Goal: Information Seeking & Learning: Learn about a topic

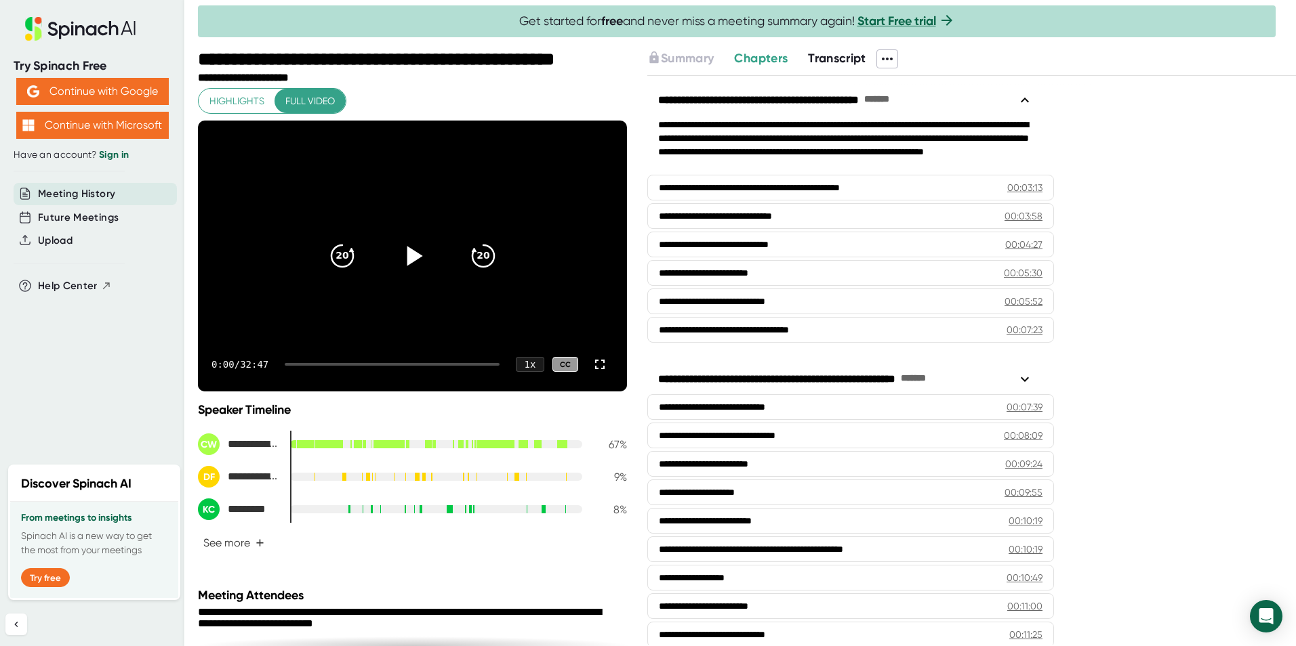
click at [407, 257] on icon at bounding box center [415, 256] width 16 height 20
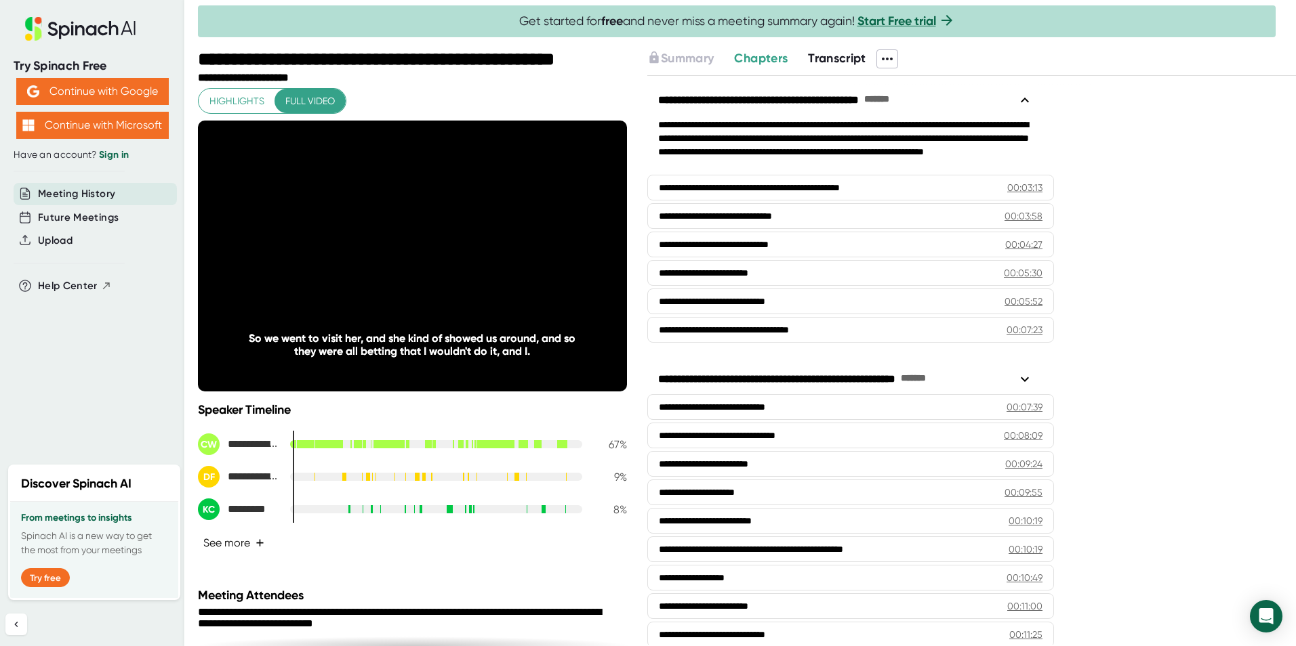
click at [236, 542] on button "See more +" at bounding box center [234, 543] width 72 height 24
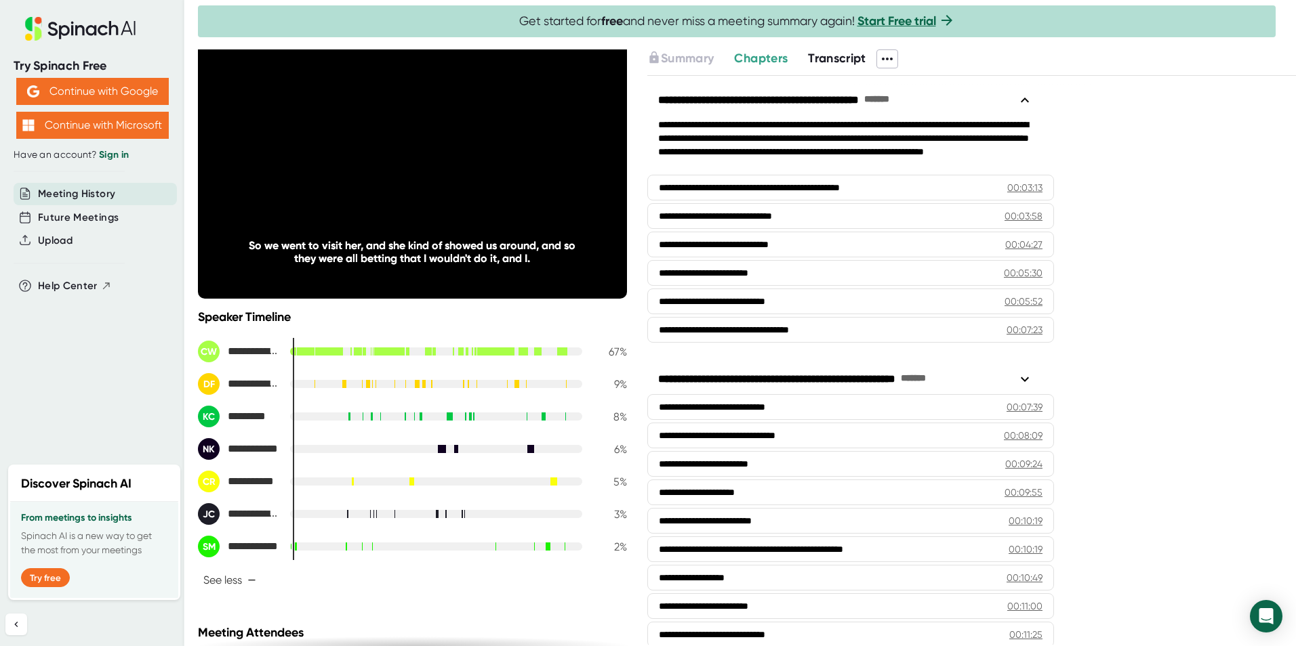
scroll to position [203, 0]
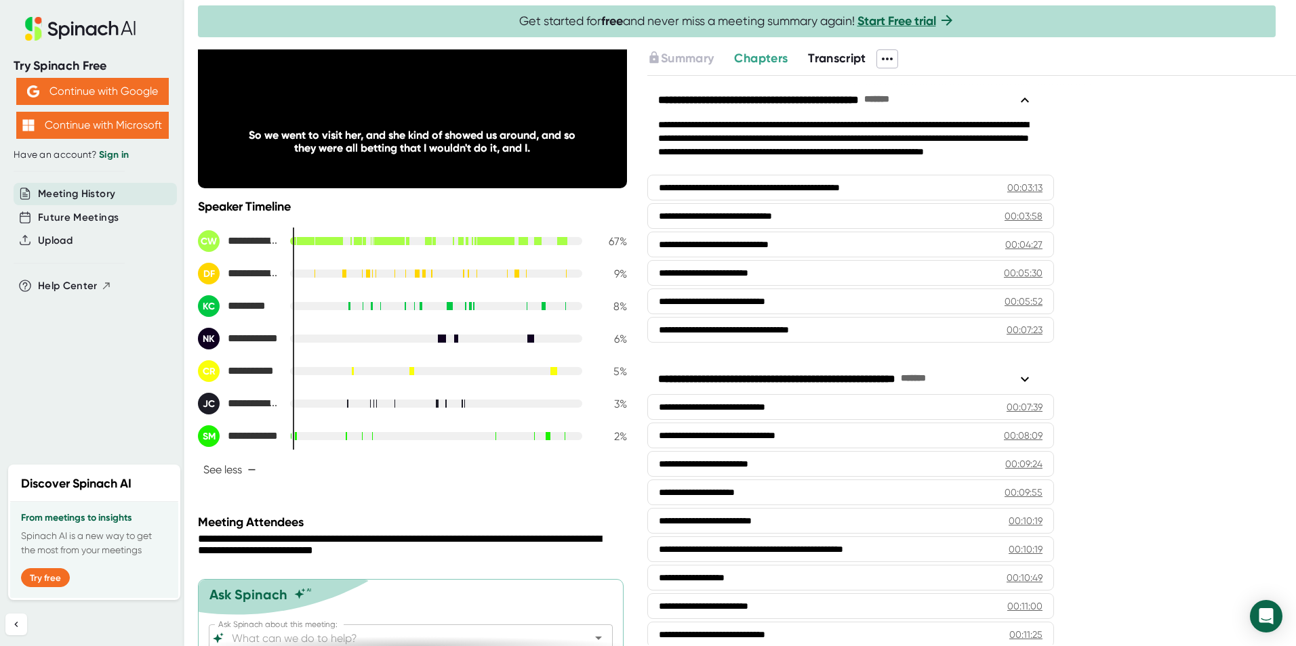
click at [323, 440] on div at bounding box center [436, 436] width 292 height 8
click at [325, 438] on div at bounding box center [436, 436] width 292 height 8
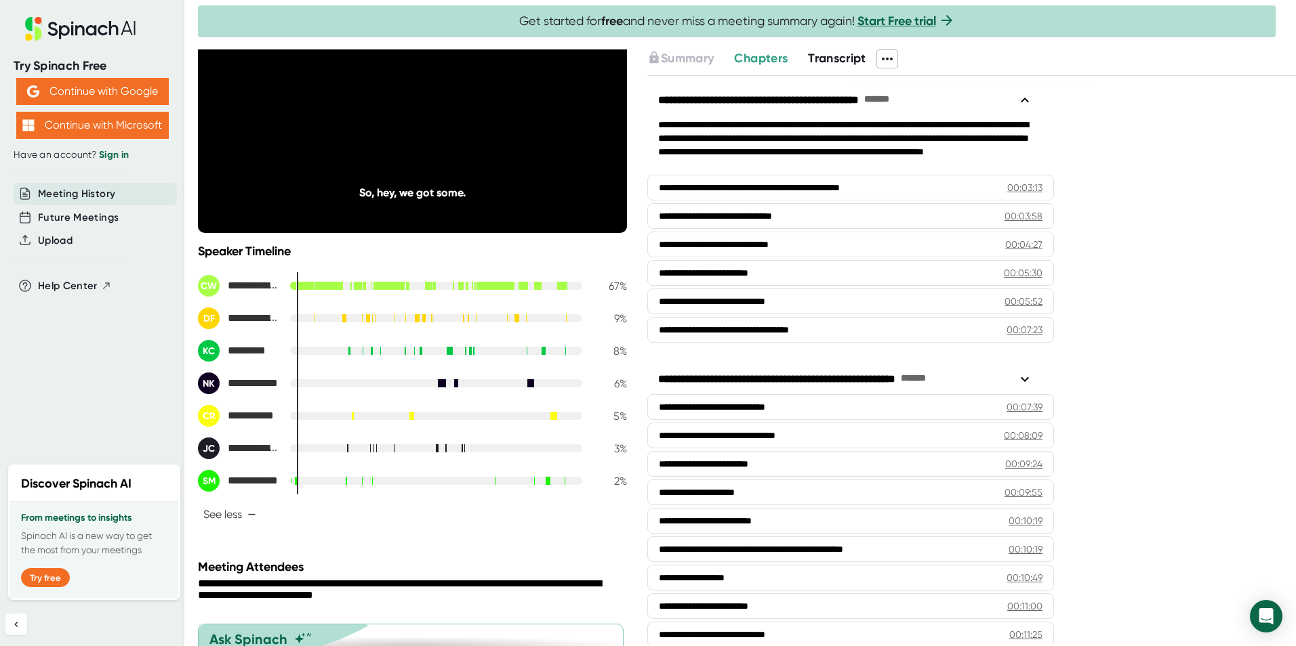
scroll to position [56, 0]
